Goal: Information Seeking & Learning: Find specific page/section

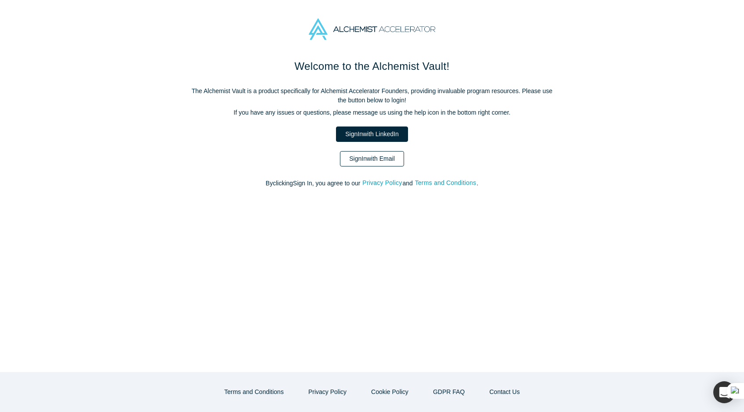
click at [381, 164] on link "Sign In with Email" at bounding box center [372, 158] width 64 height 15
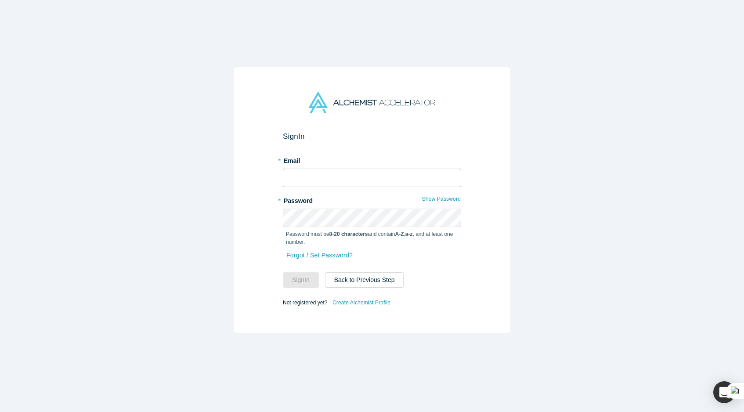
type input "[EMAIL_ADDRESS][DOMAIN_NAME]"
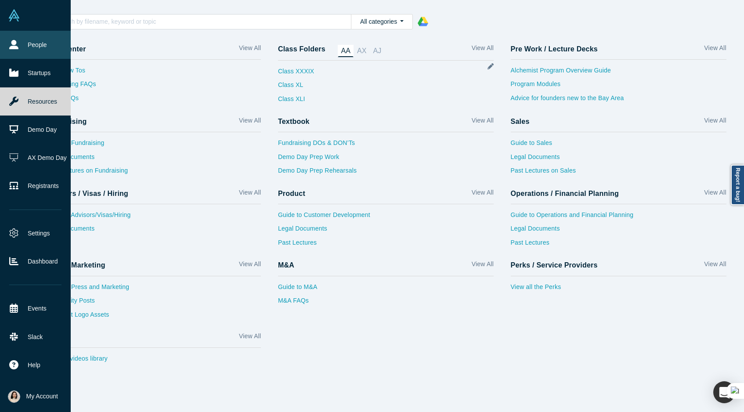
click at [40, 47] on link "People" at bounding box center [35, 45] width 71 height 28
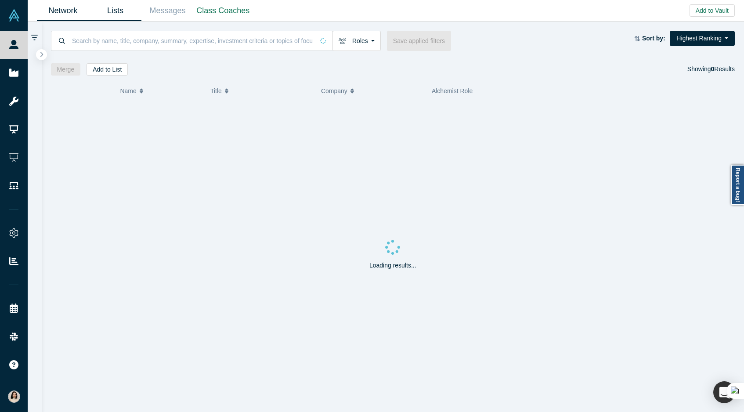
click at [117, 15] on link "Lists" at bounding box center [115, 10] width 52 height 21
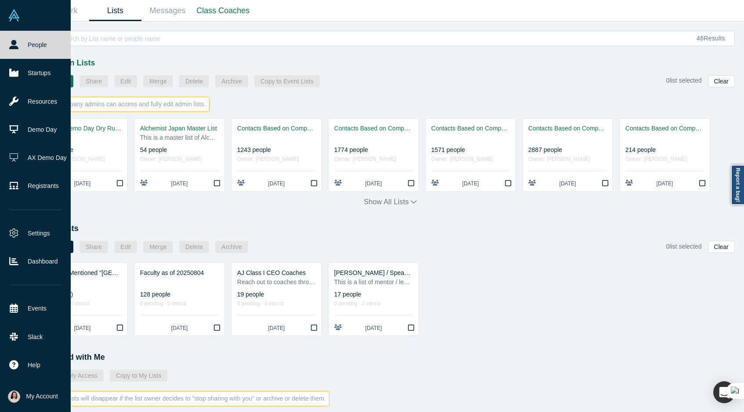
click at [15, 50] on link "People" at bounding box center [35, 45] width 71 height 28
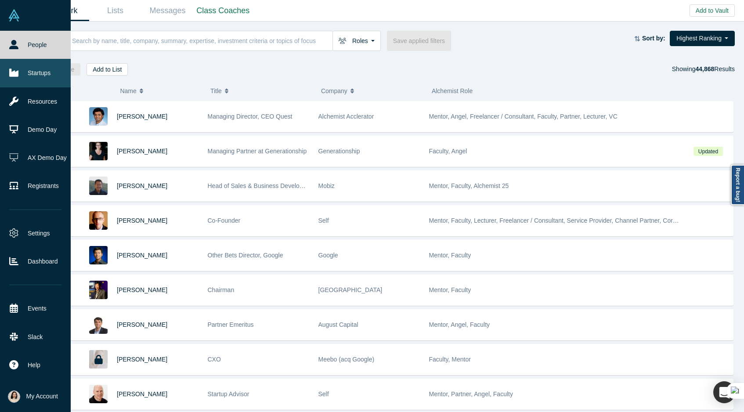
click at [44, 73] on link "Startups" at bounding box center [35, 73] width 71 height 28
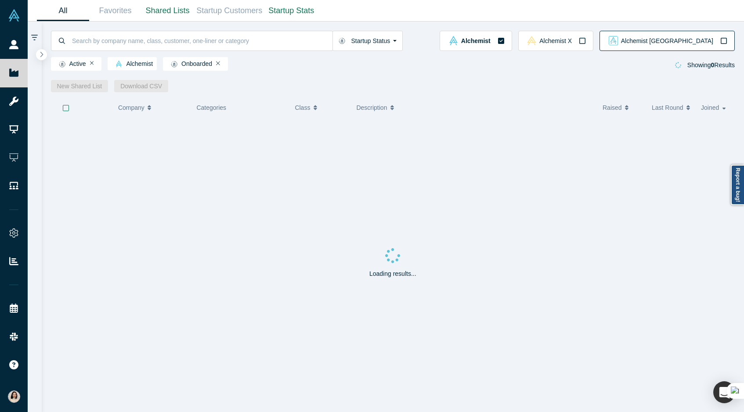
click at [691, 46] on button "Alchemist [GEOGRAPHIC_DATA]" at bounding box center [666, 41] width 135 height 20
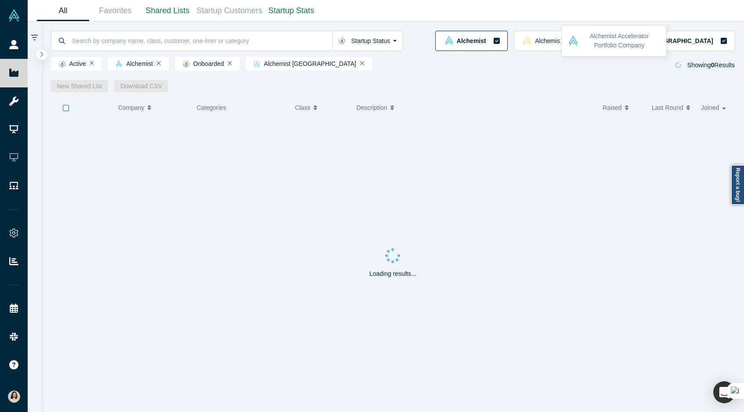
click at [507, 41] on button "Alchemist" at bounding box center [471, 41] width 72 height 20
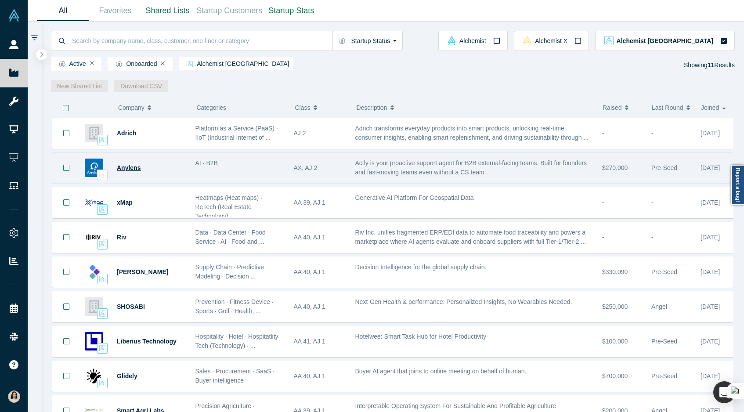
click at [129, 168] on span "Anylens" at bounding box center [129, 167] width 24 height 7
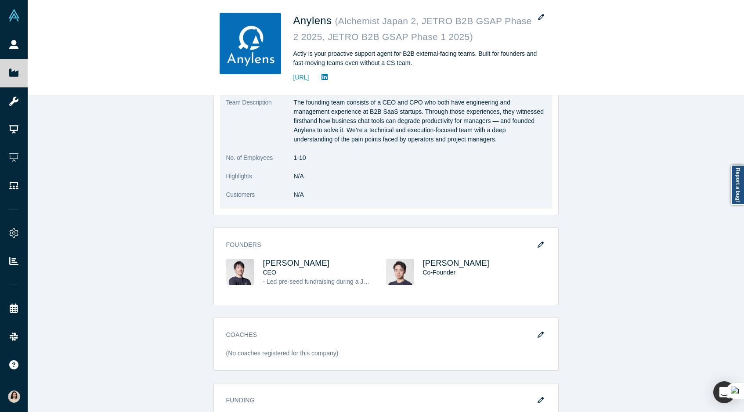
scroll to position [337, 0]
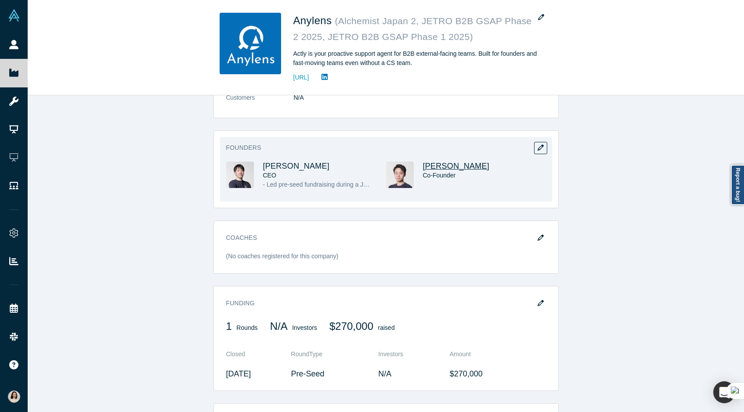
click at [436, 167] on span "[PERSON_NAME]" at bounding box center [456, 166] width 67 height 9
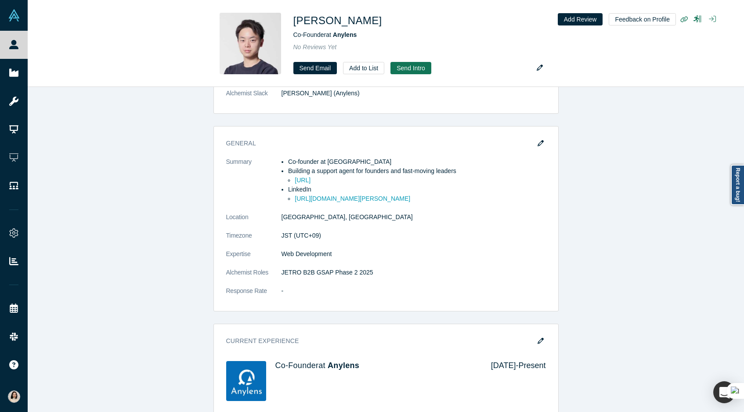
scroll to position [238, 0]
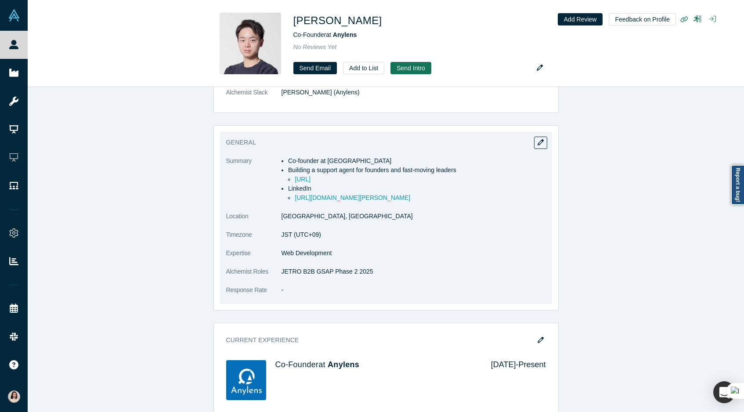
click at [334, 270] on dd "JETRO B2B GSAP Phase 2 2025" at bounding box center [414, 271] width 264 height 9
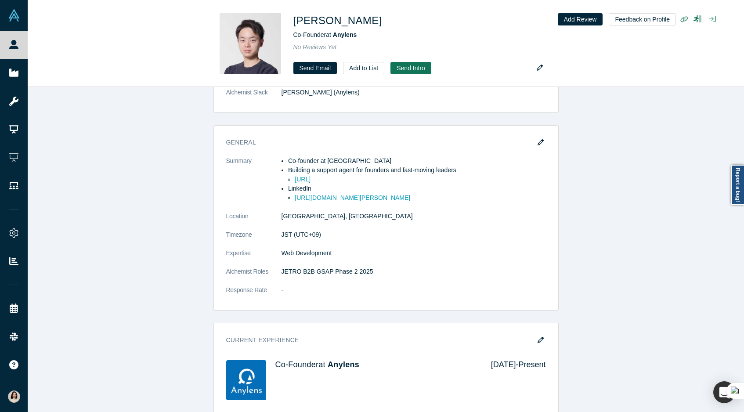
scroll to position [0, 0]
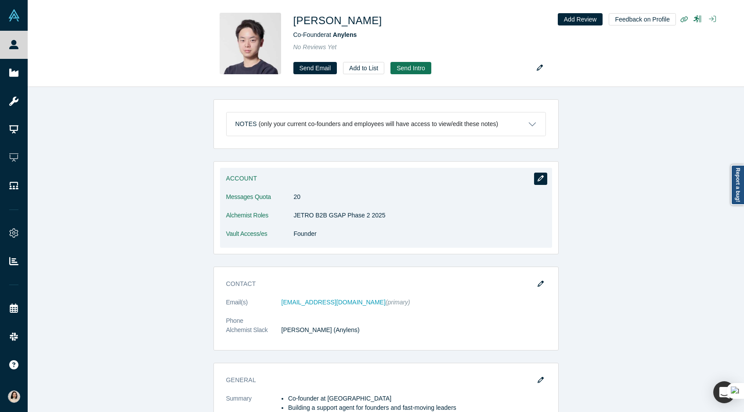
click at [543, 174] on button "button" at bounding box center [540, 179] width 13 height 12
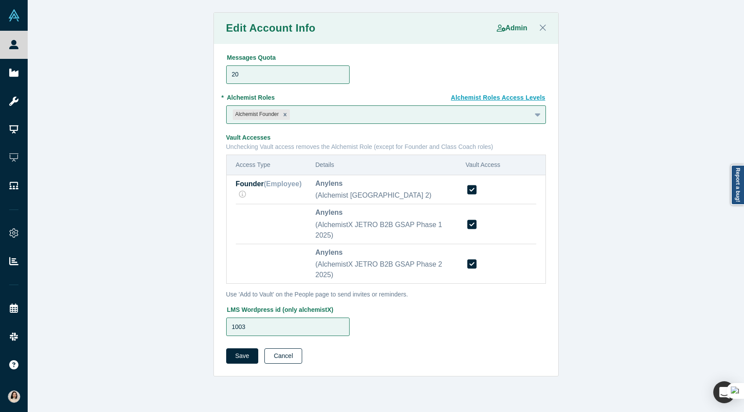
click at [279, 356] on button "Cancel" at bounding box center [283, 355] width 38 height 15
